Goal: Task Accomplishment & Management: Manage account settings

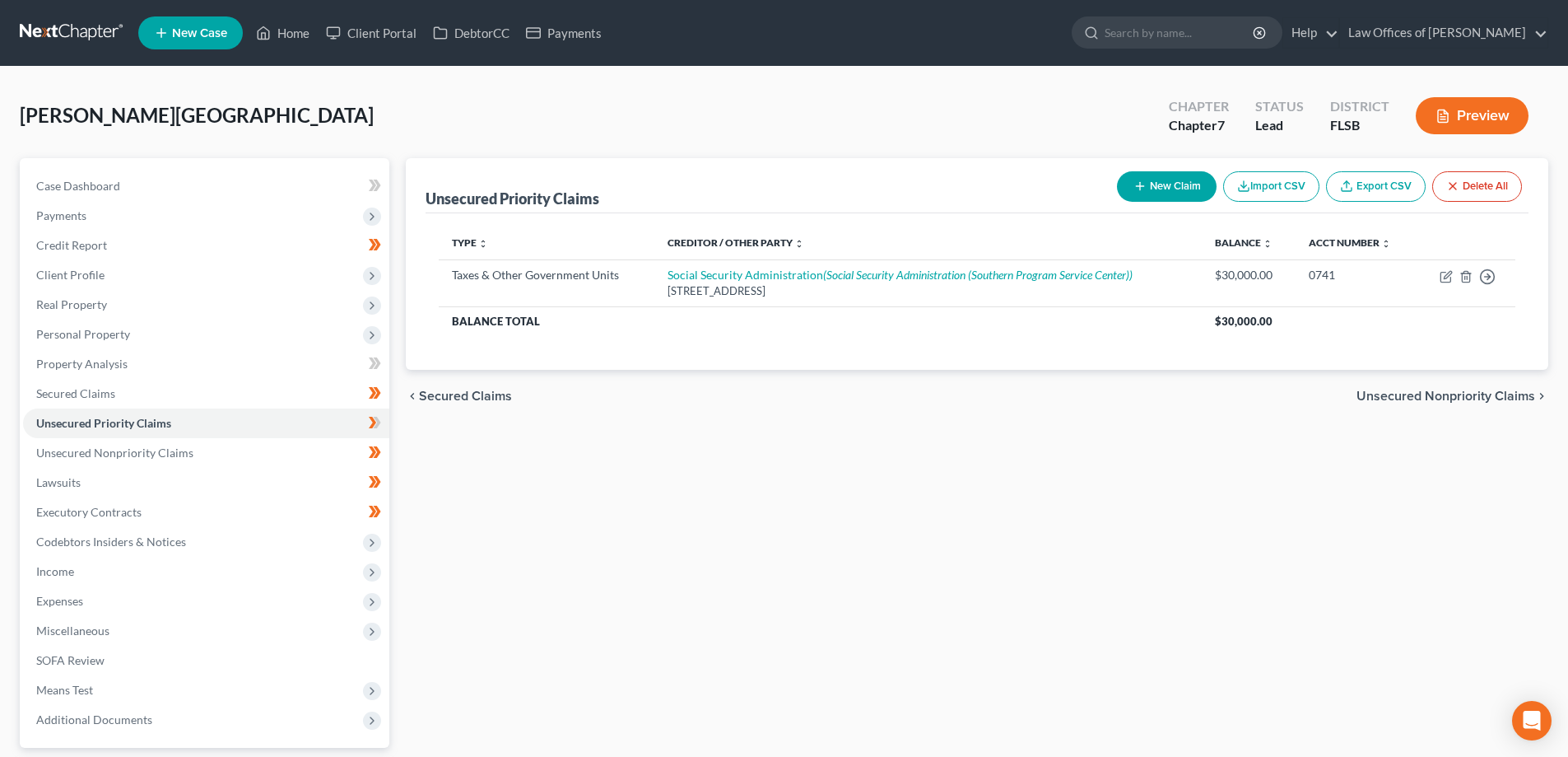
click at [57, 24] on link at bounding box center [72, 33] width 106 height 30
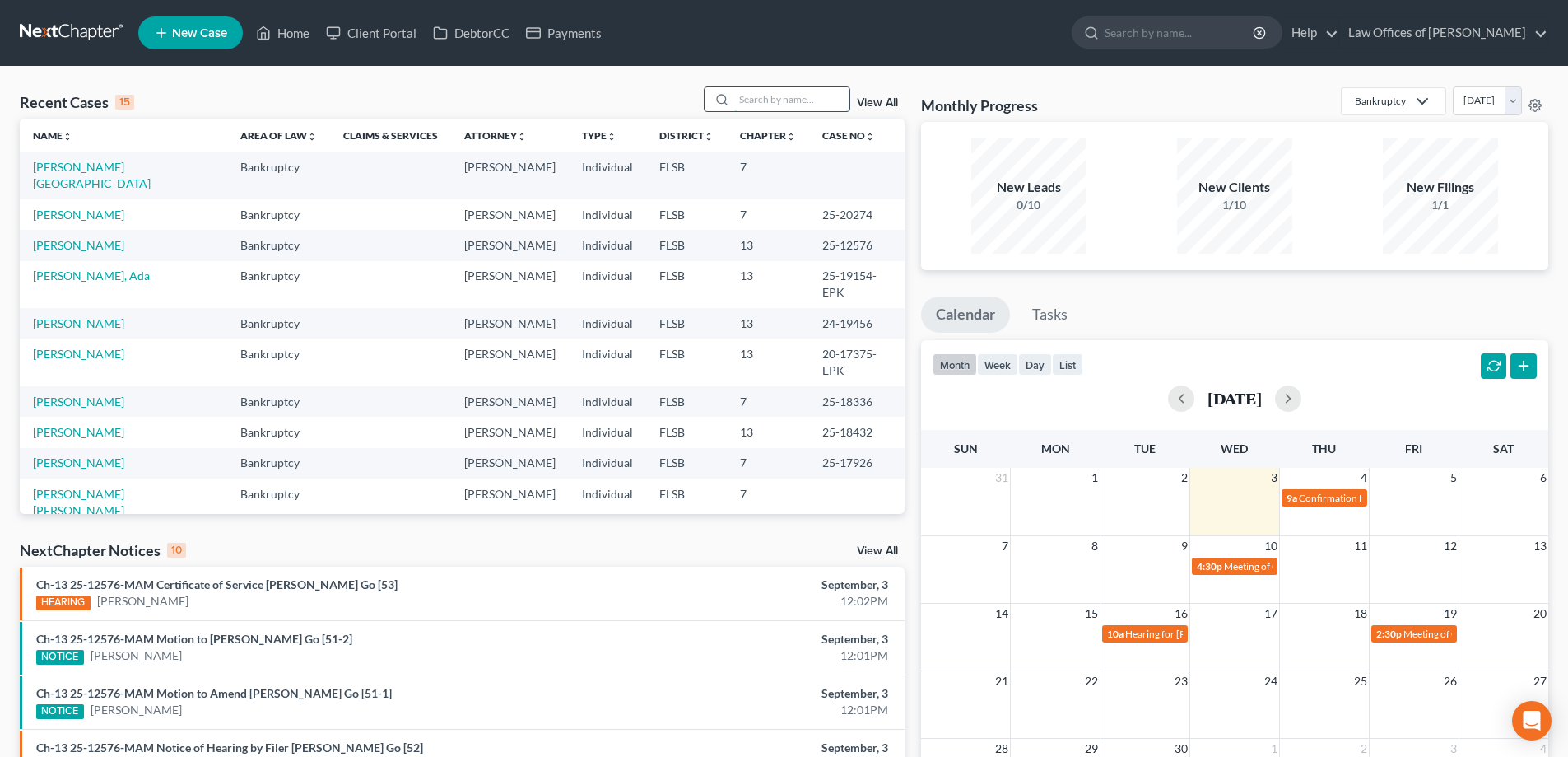
click at [767, 99] on input "search" at bounding box center [792, 99] width 115 height 24
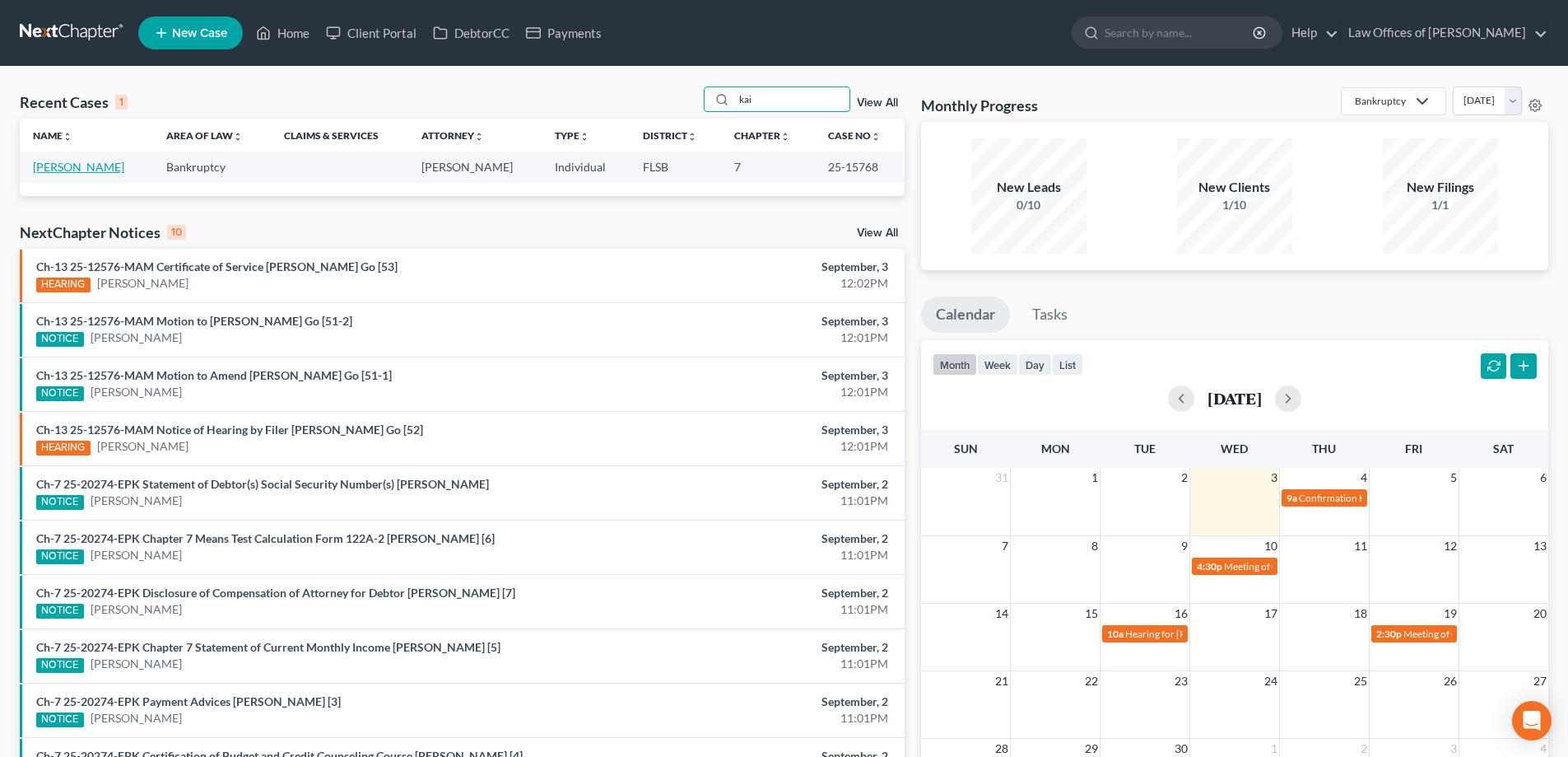
type input "kai"
click at [58, 172] on link "Ricks, Kai" at bounding box center [78, 167] width 91 height 14
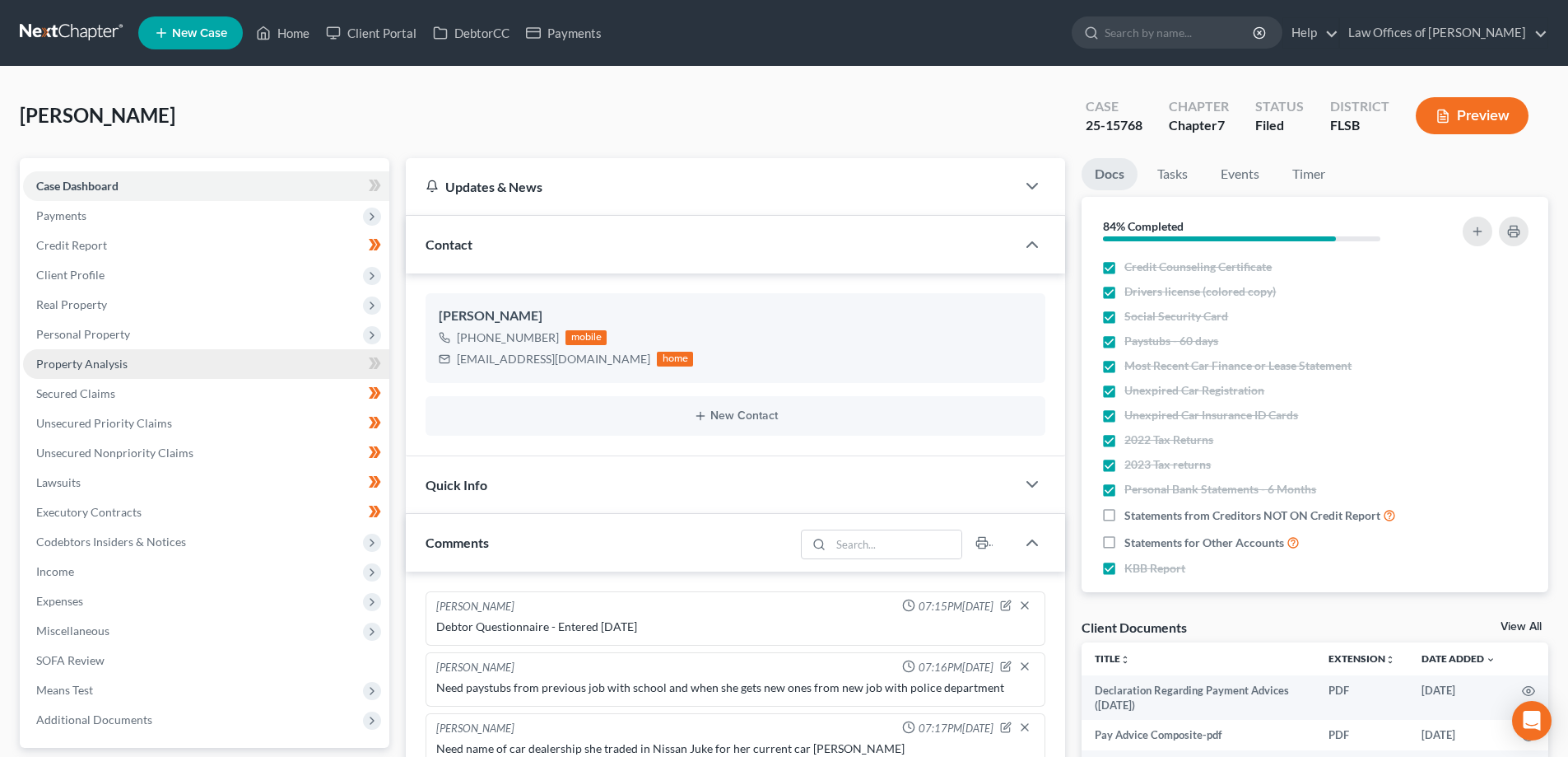
scroll to position [988, 0]
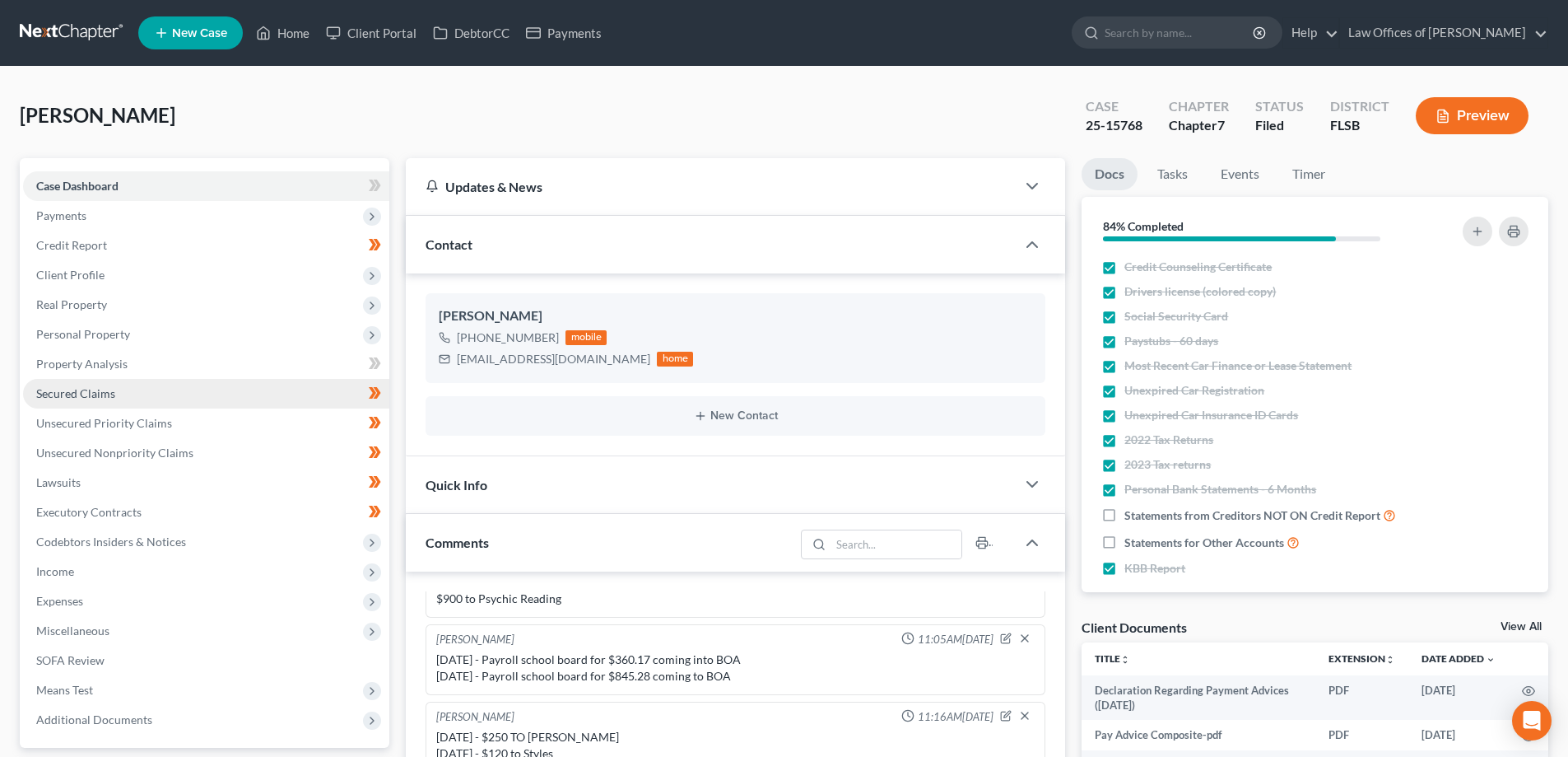
click at [130, 397] on link "Secured Claims" at bounding box center [206, 394] width 366 height 30
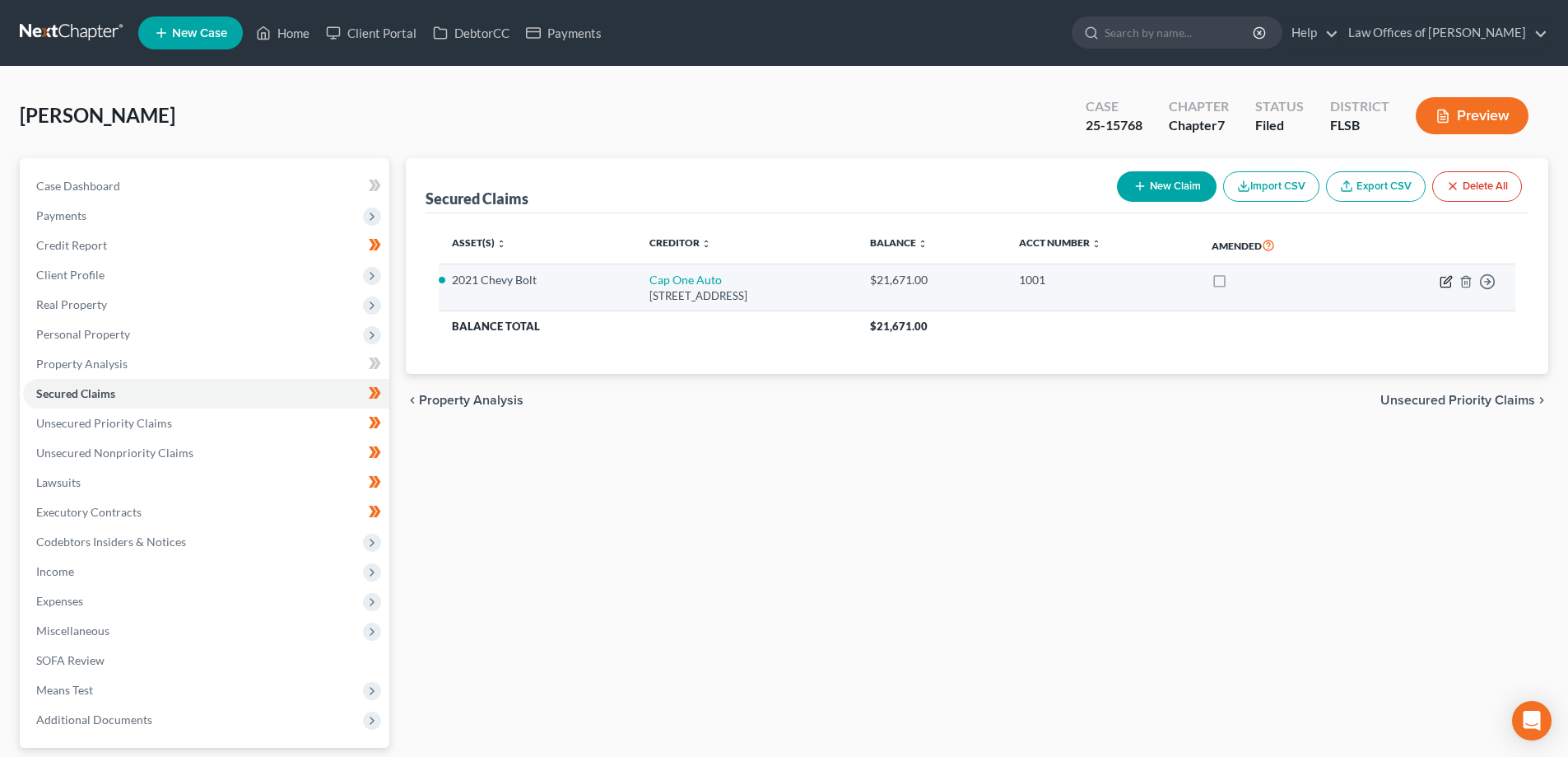
click at [1443, 279] on icon "button" at bounding box center [1447, 282] width 14 height 14
select select "45"
select select "5"
select select "2"
select select "0"
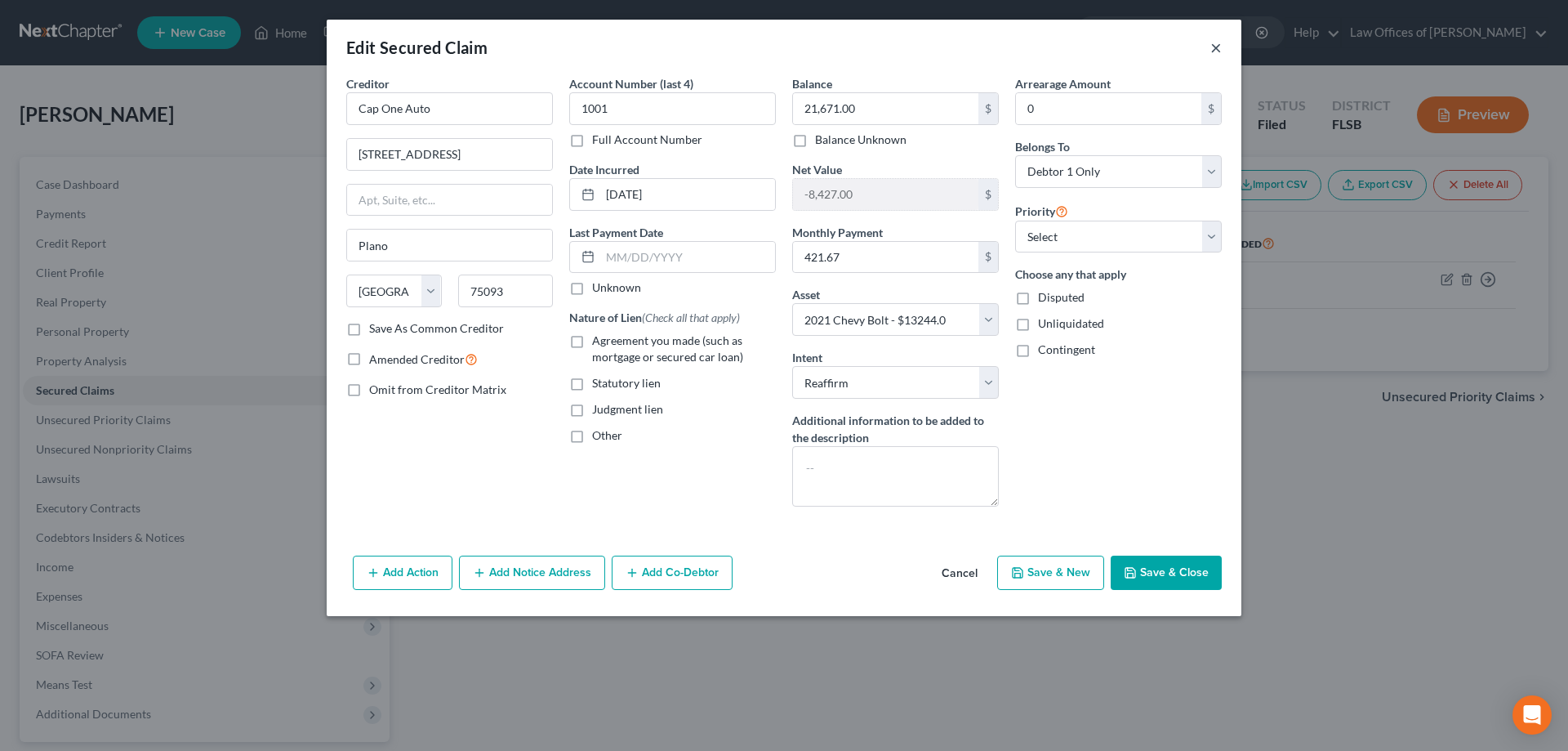
click at [1217, 49] on button "×" at bounding box center [1216, 47] width 12 height 19
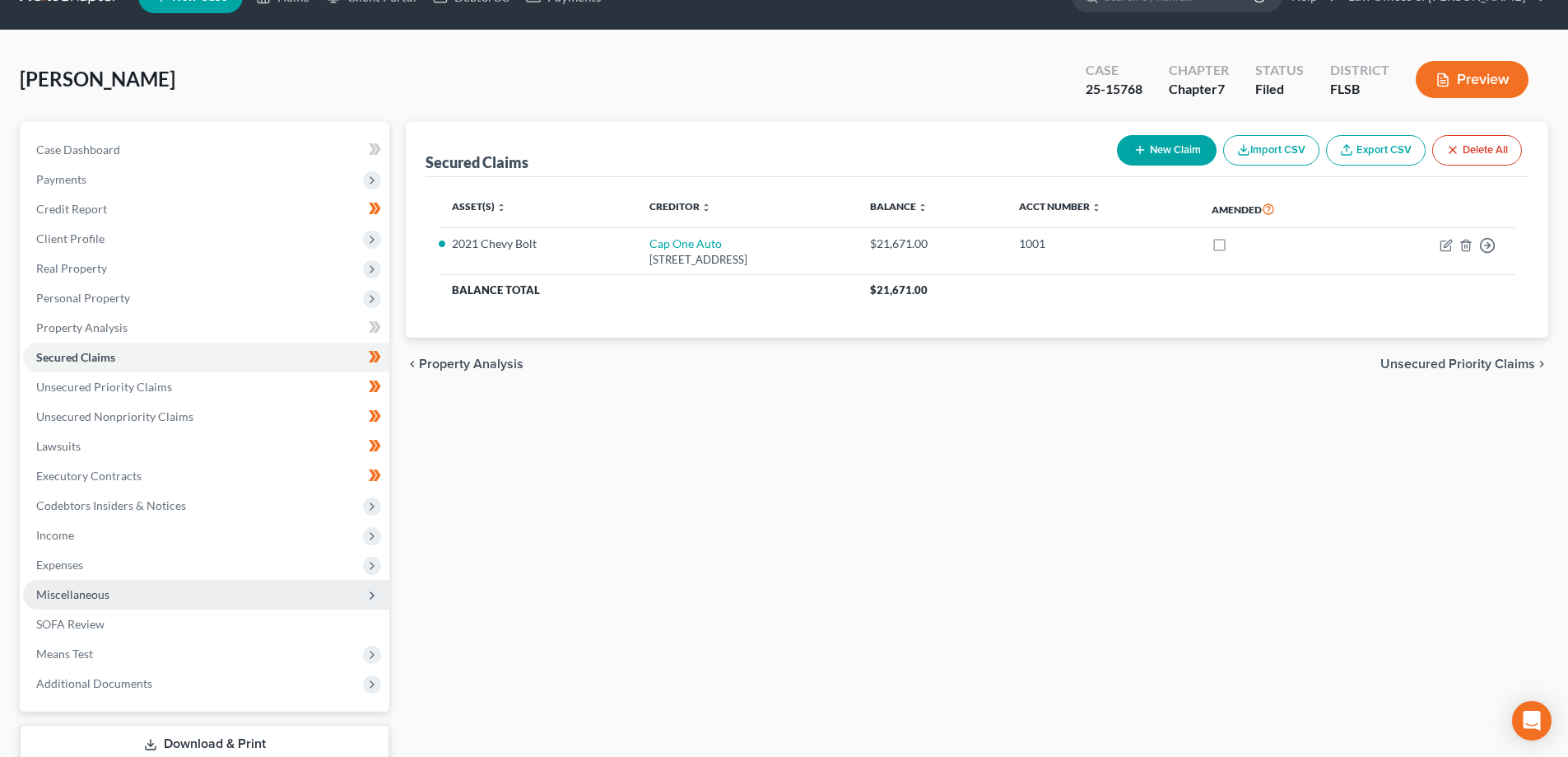
scroll to position [148, 0]
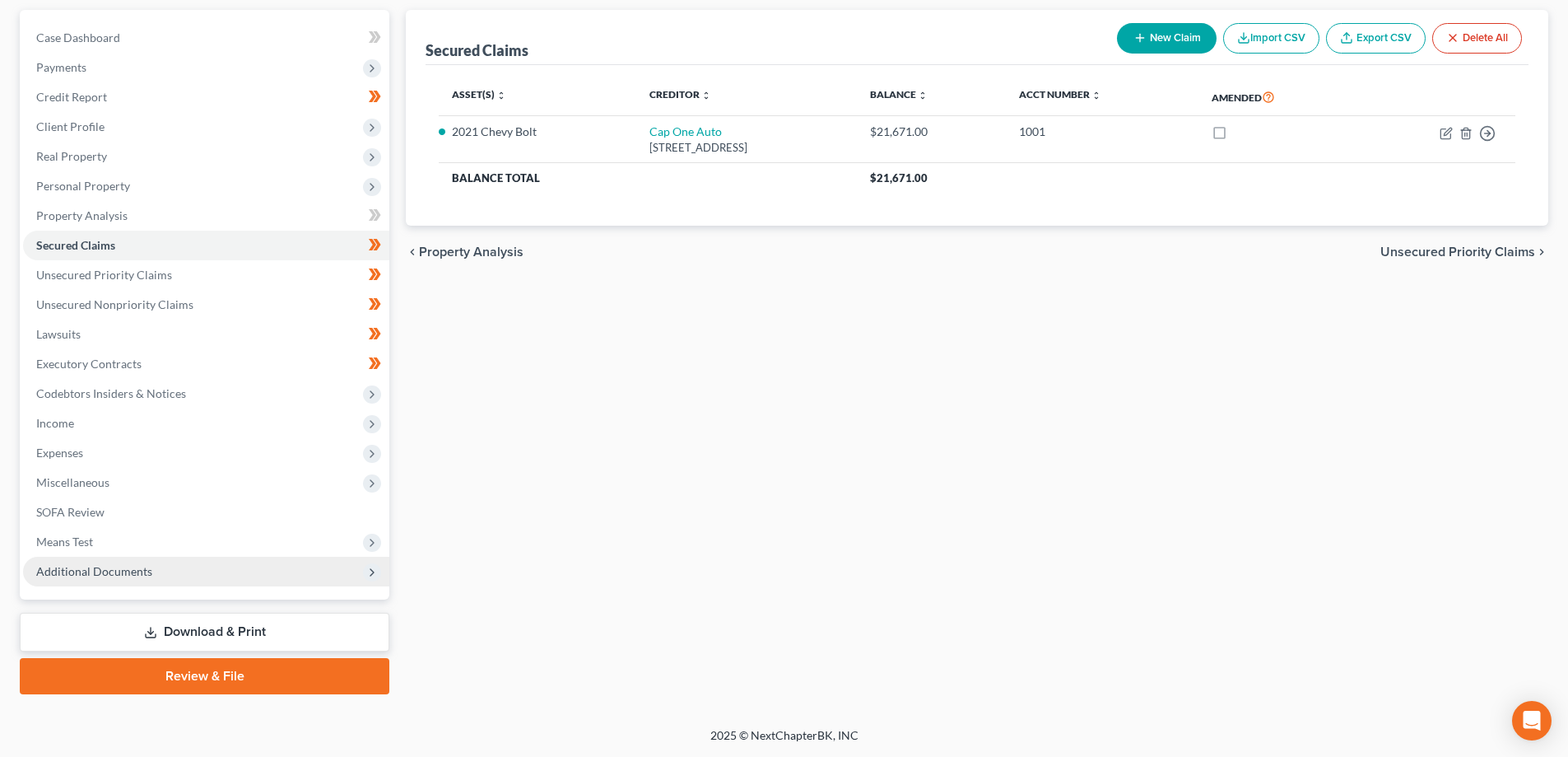
click at [136, 581] on span "Additional Documents" at bounding box center [206, 571] width 366 height 30
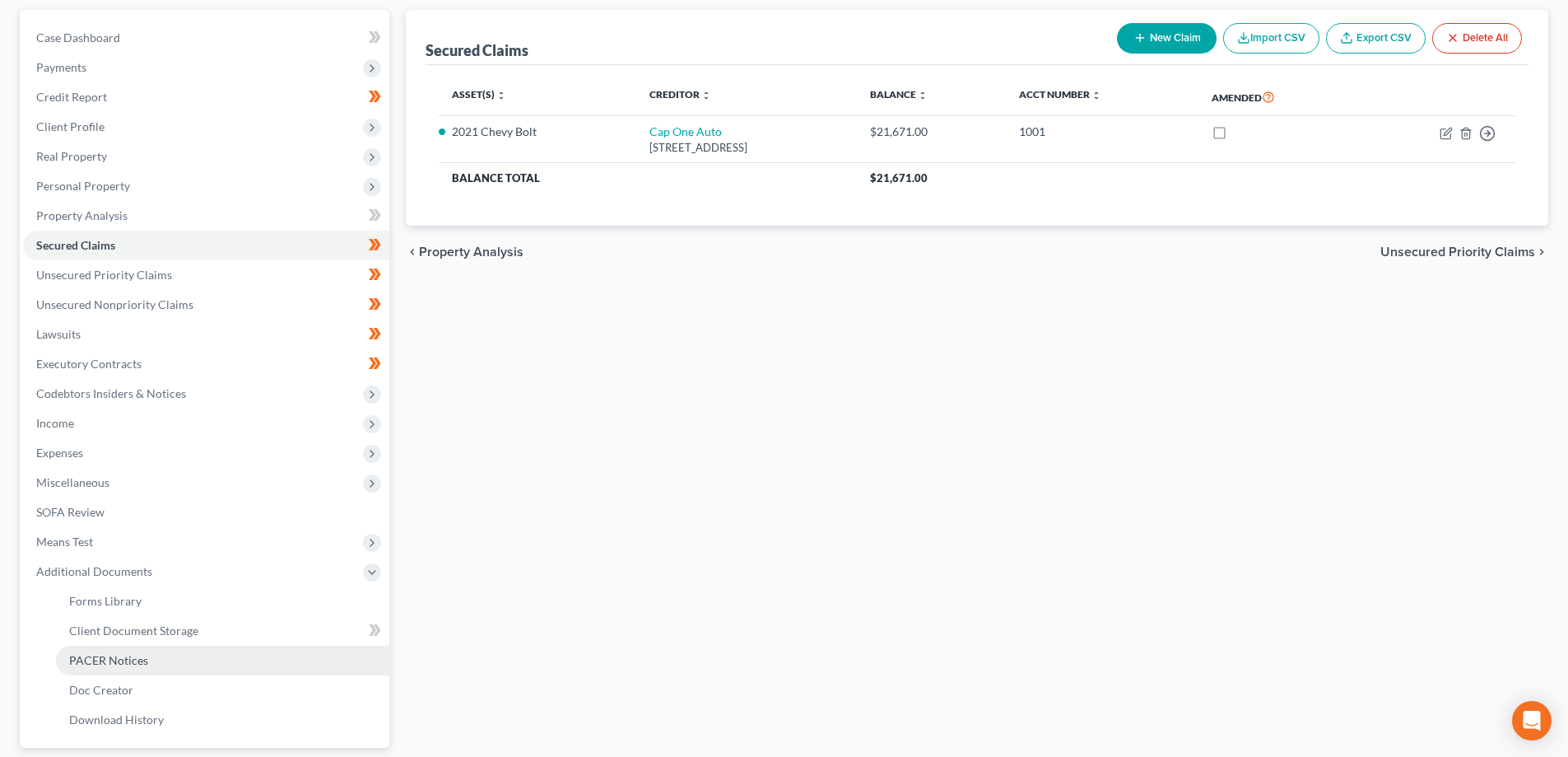
click at [111, 662] on span "PACER Notices" at bounding box center [109, 660] width 79 height 14
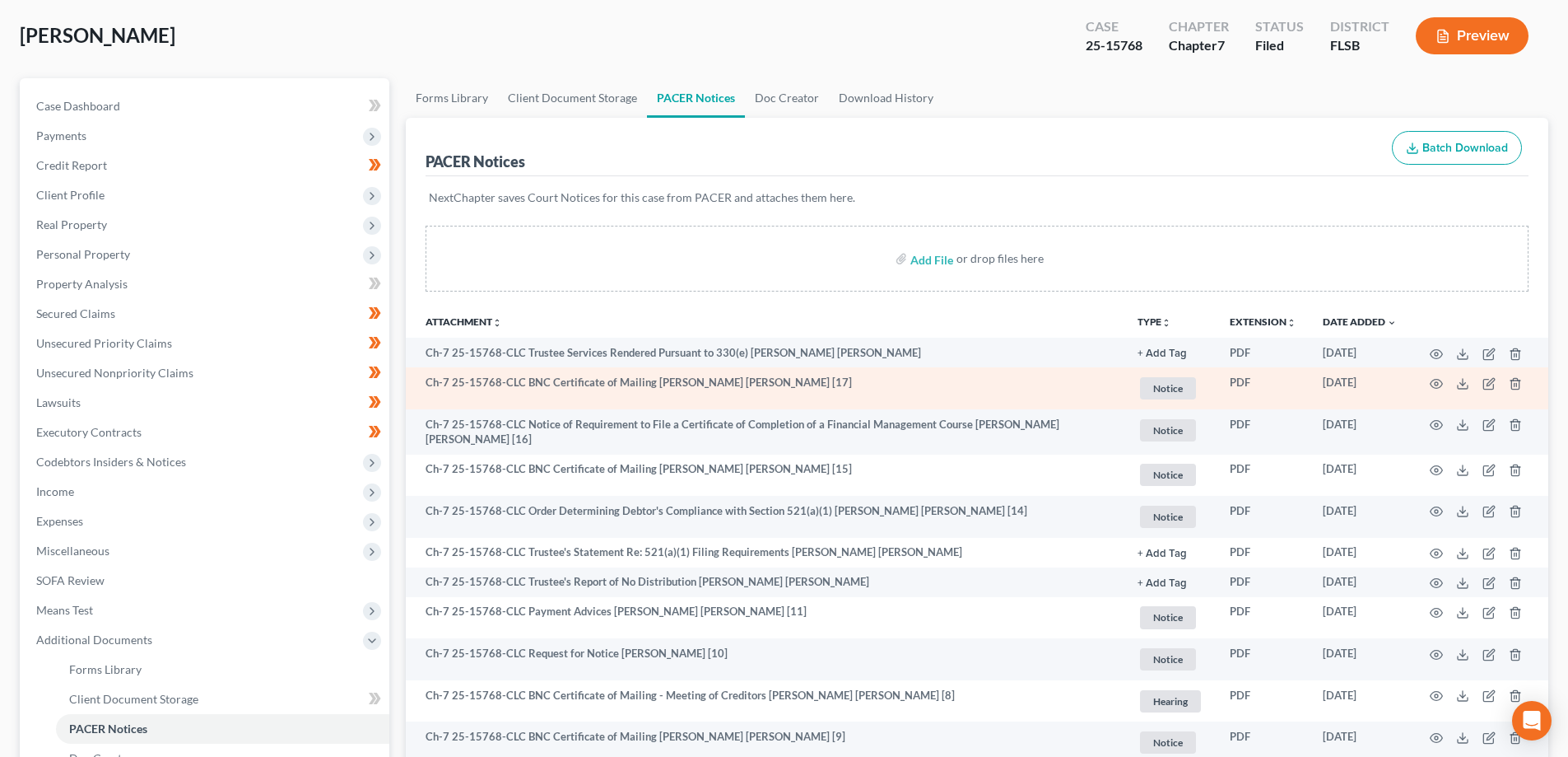
scroll to position [82, 0]
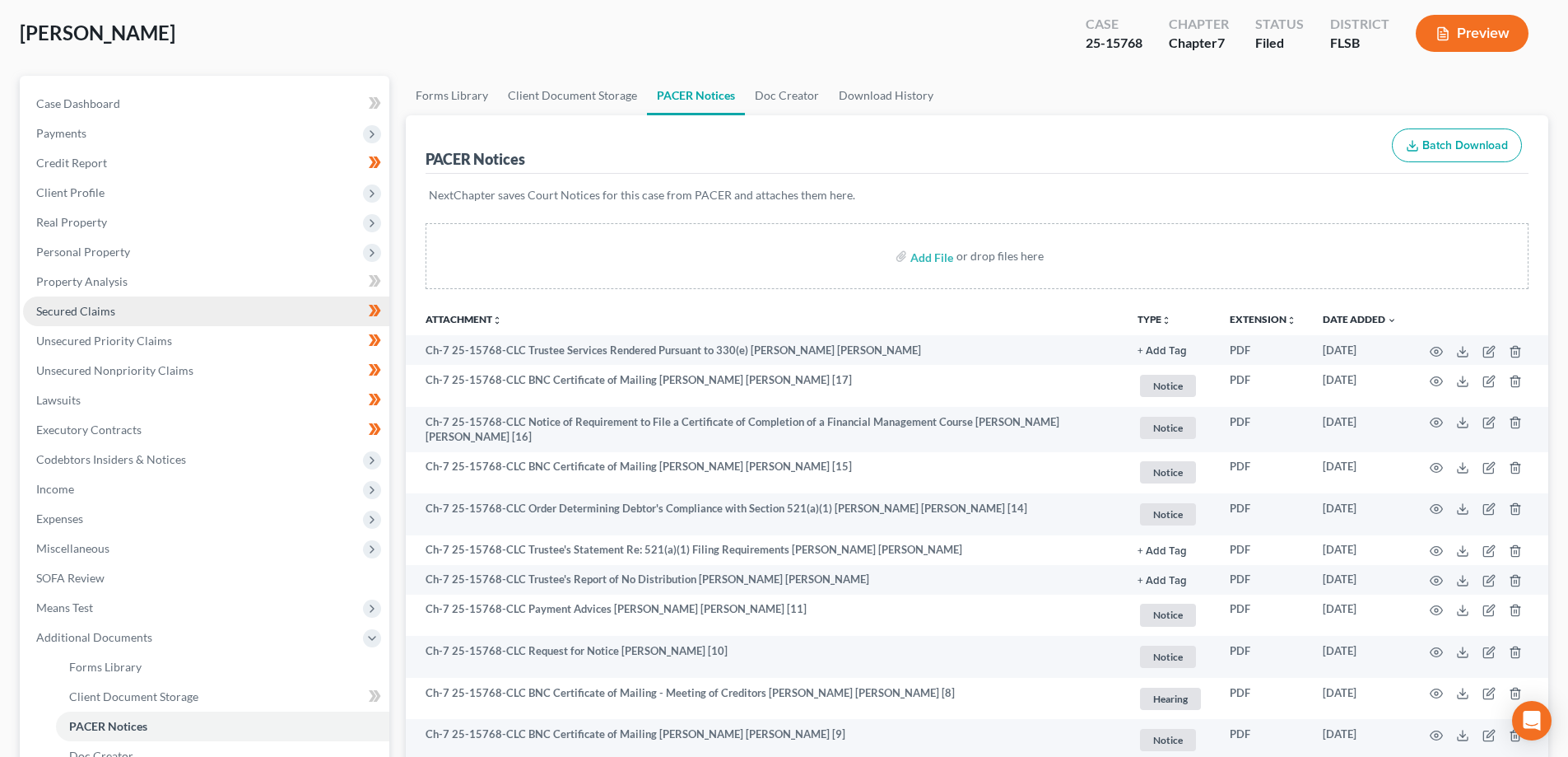
click at [91, 315] on span "Secured Claims" at bounding box center [76, 310] width 79 height 14
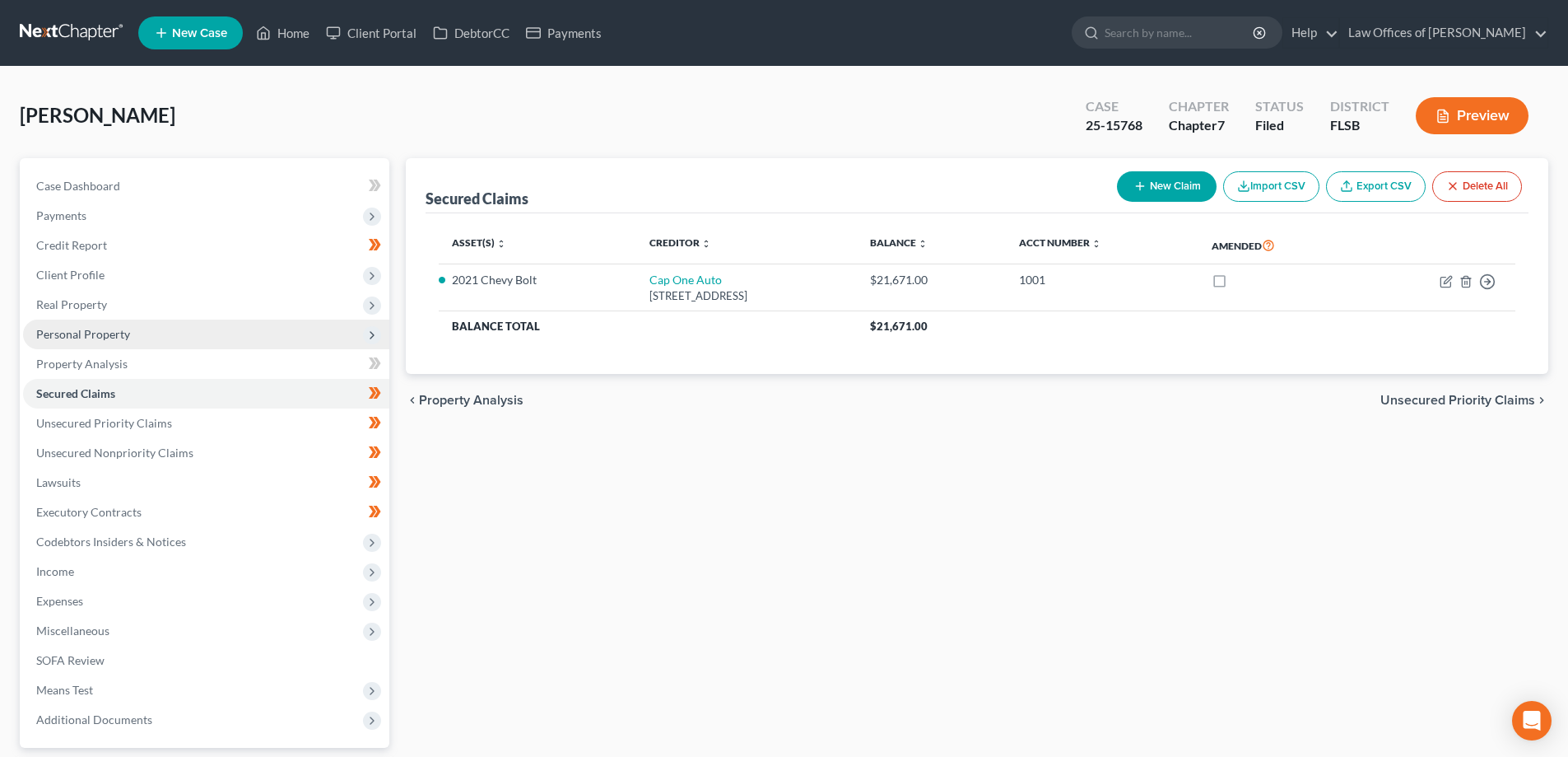
click at [131, 331] on span "Personal Property" at bounding box center [206, 334] width 366 height 30
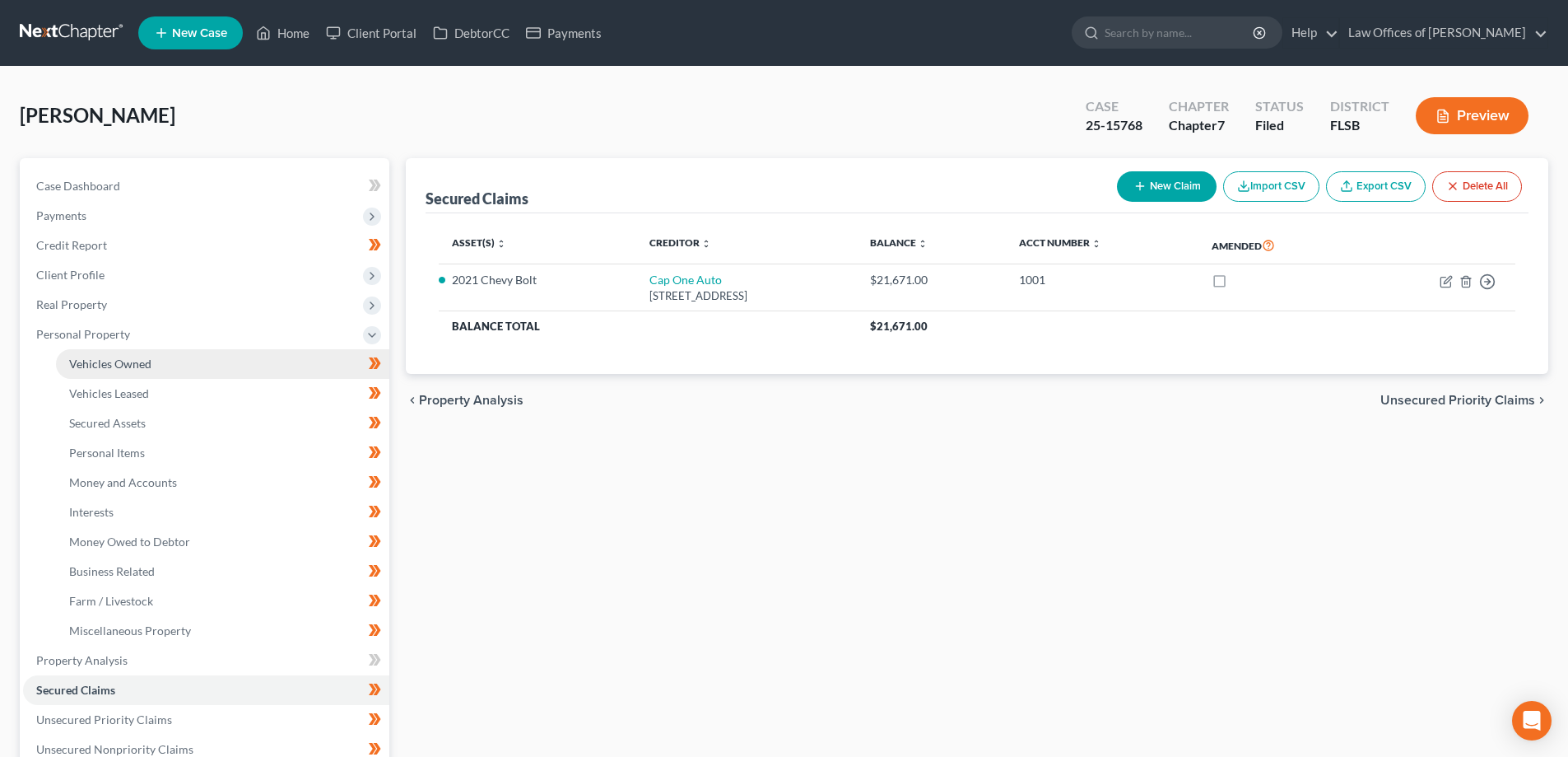
click at [138, 364] on span "Vehicles Owned" at bounding box center [110, 363] width 82 height 14
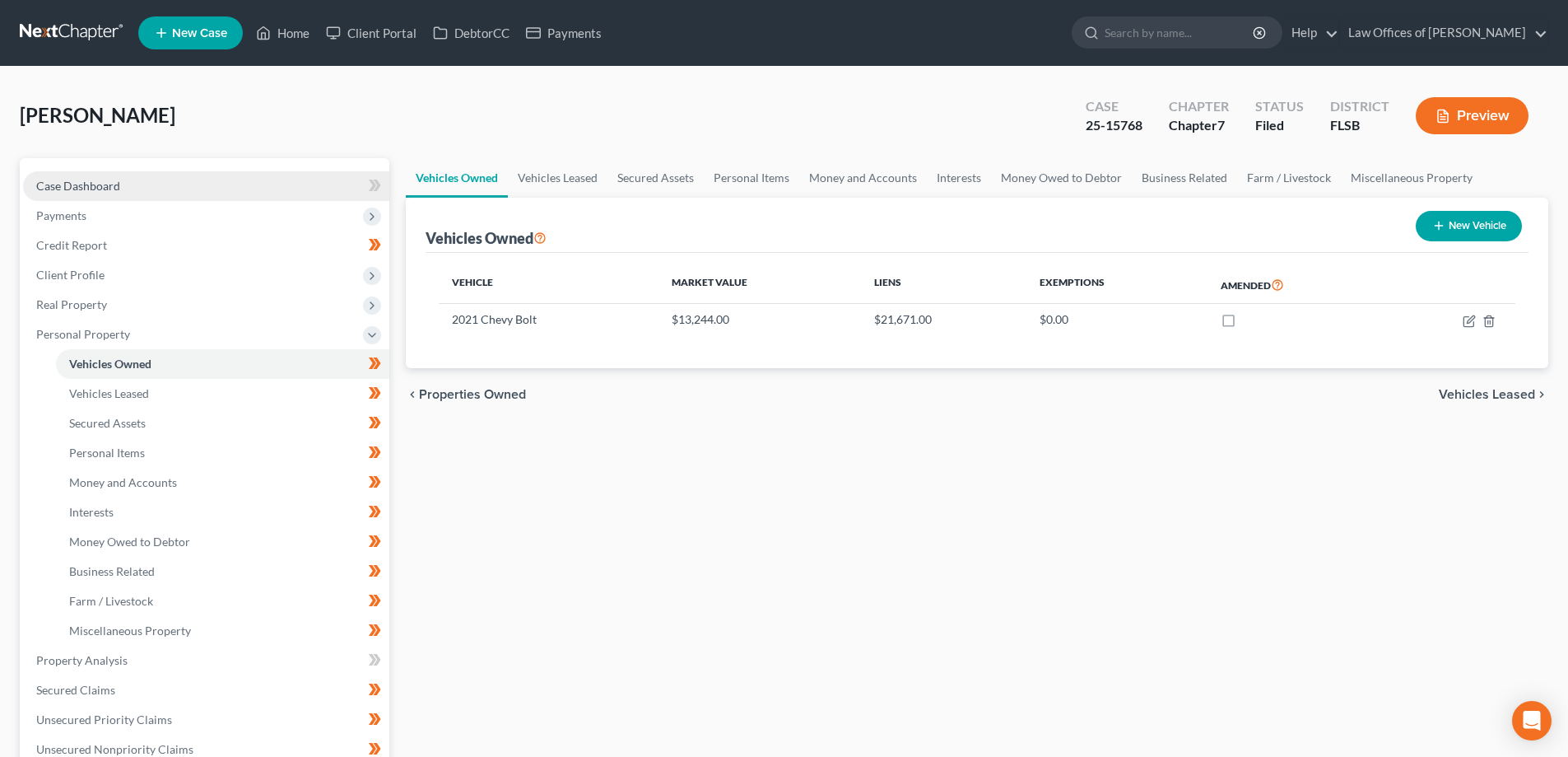
click at [119, 181] on link "Case Dashboard" at bounding box center [206, 186] width 366 height 30
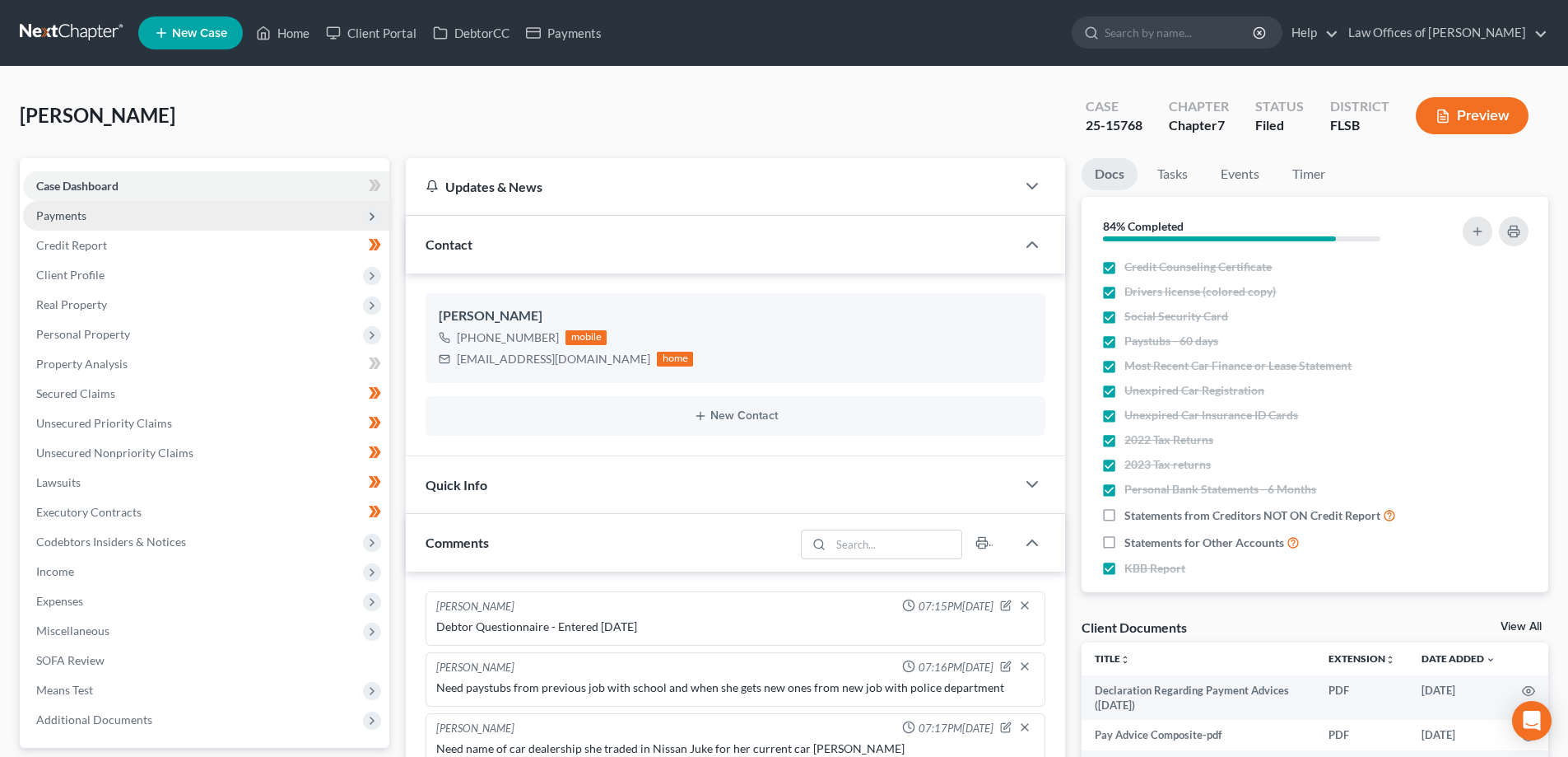
click at [74, 222] on span "Payments" at bounding box center [61, 215] width 50 height 14
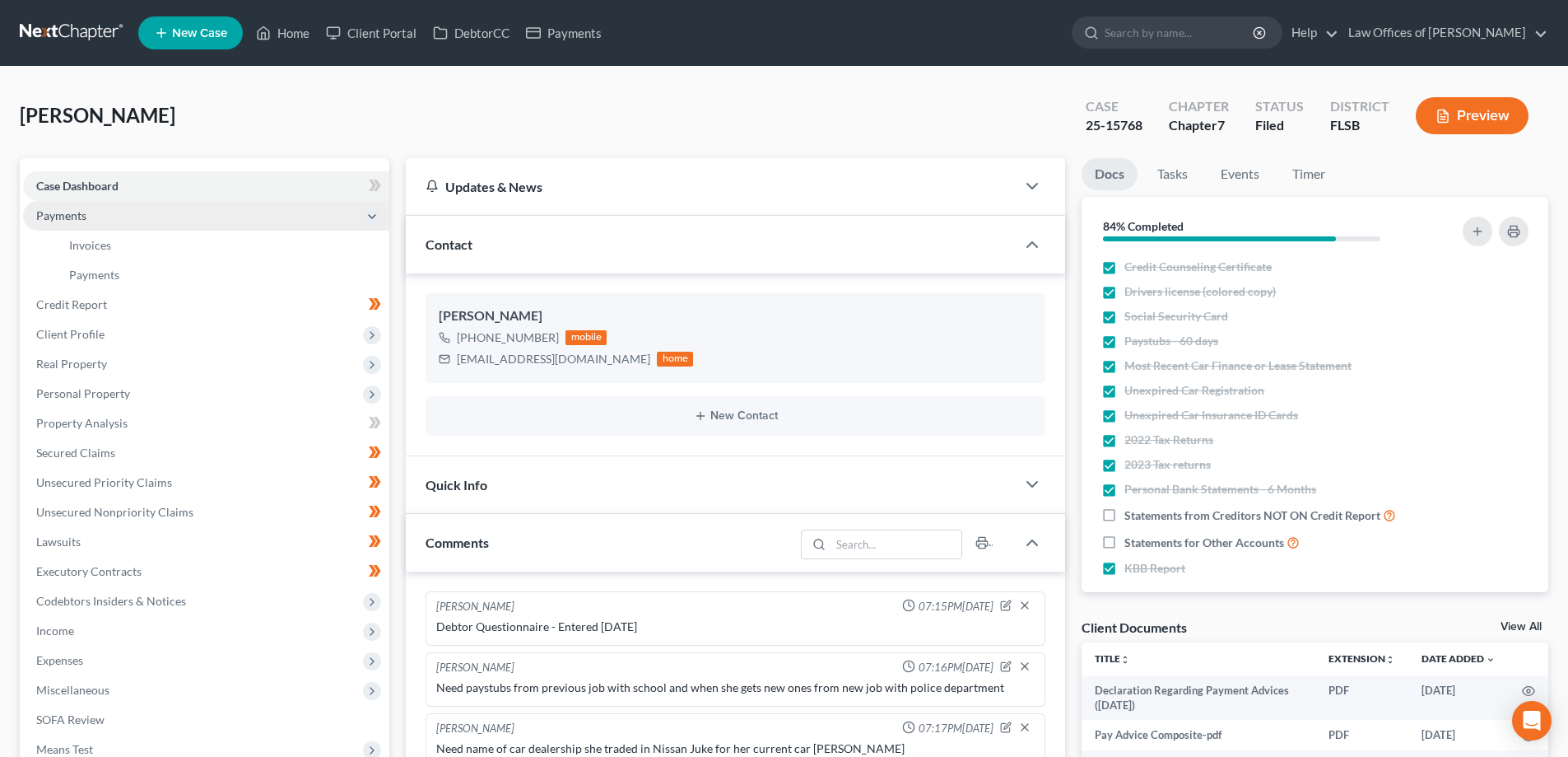
scroll to position [988, 0]
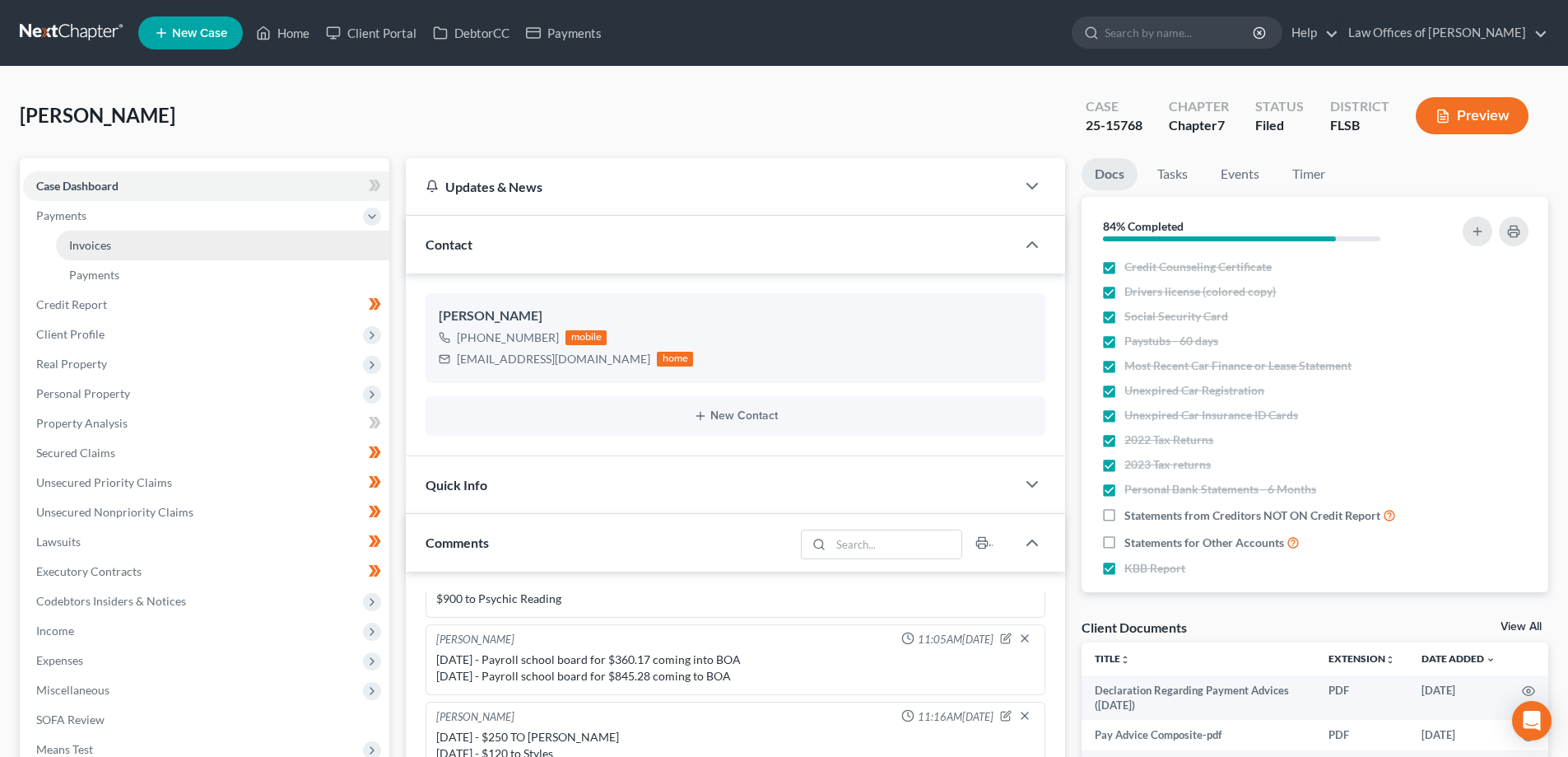
click at [84, 241] on span "Invoices" at bounding box center [89, 245] width 42 height 14
